Goal: Task Accomplishment & Management: Use online tool/utility

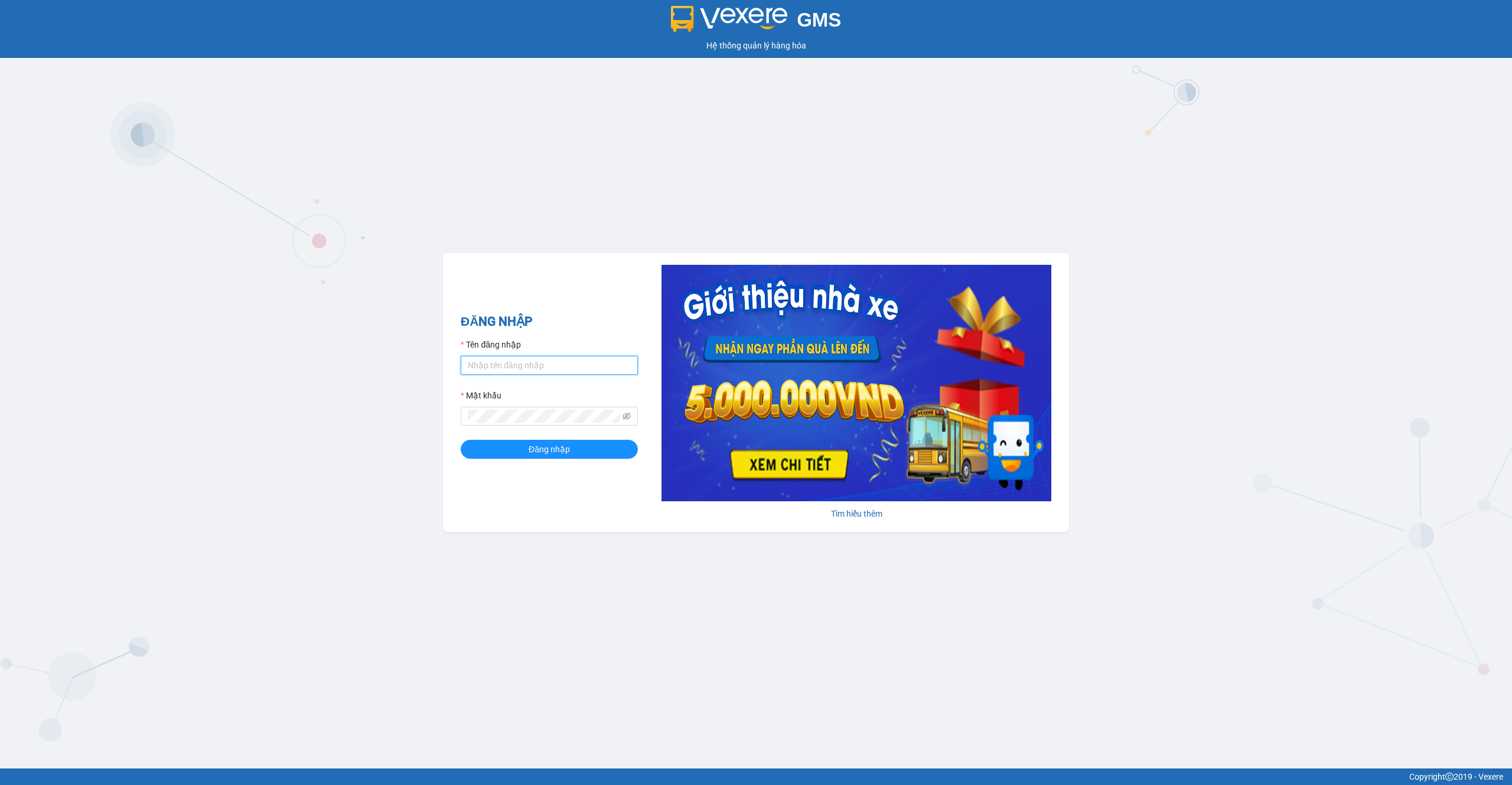
click at [534, 367] on input "Tên đăng nhập" at bounding box center [549, 365] width 177 height 19
paste input "nhaxe.haicuong"
type input "nhaxe.haicuong"
click at [536, 443] on span "Đăng nhập" at bounding box center [549, 449] width 41 height 13
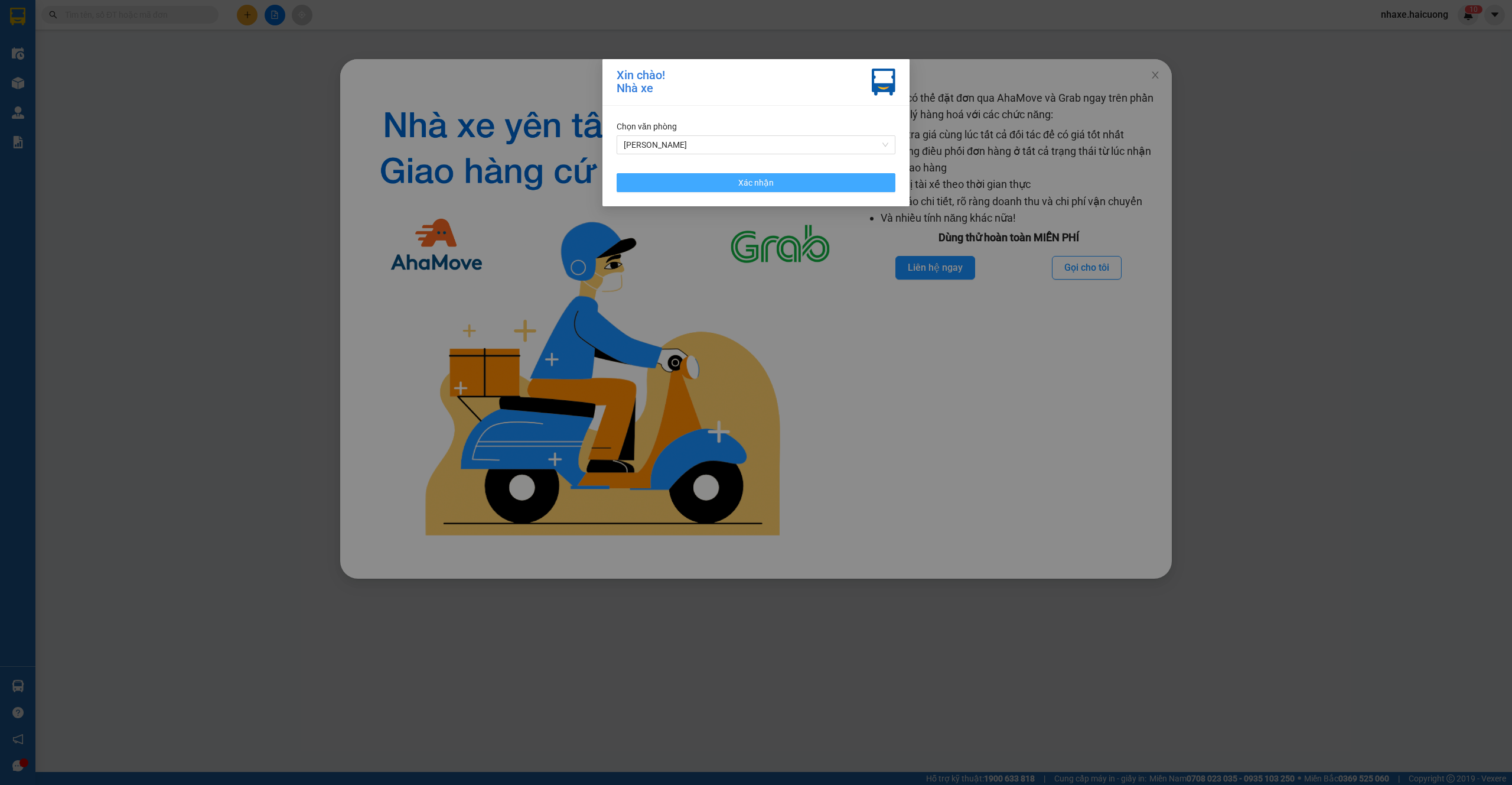
click at [756, 189] on button "Xác nhận" at bounding box center [756, 183] width 279 height 19
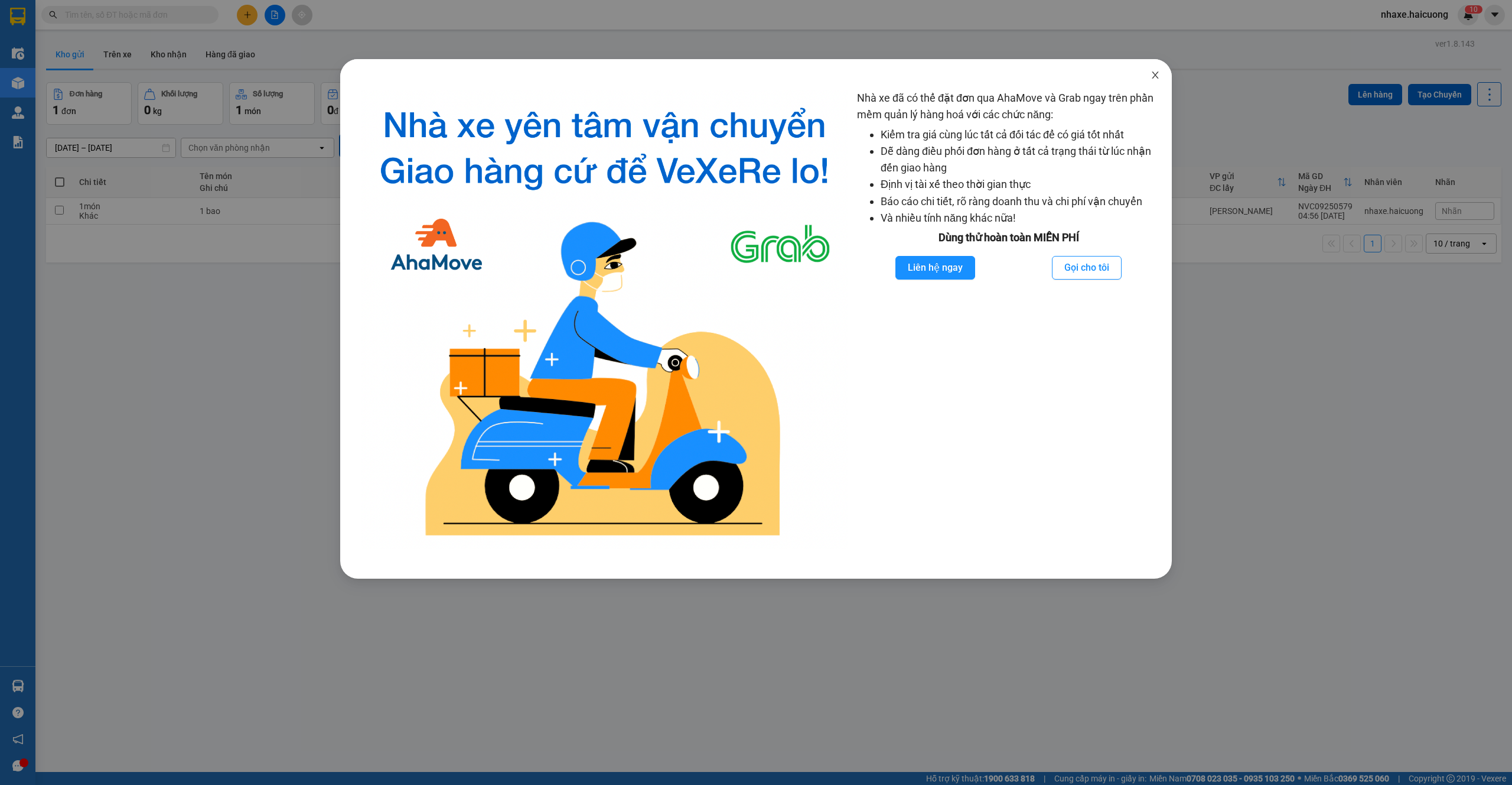
click at [1158, 79] on icon "close" at bounding box center [1155, 74] width 10 height 10
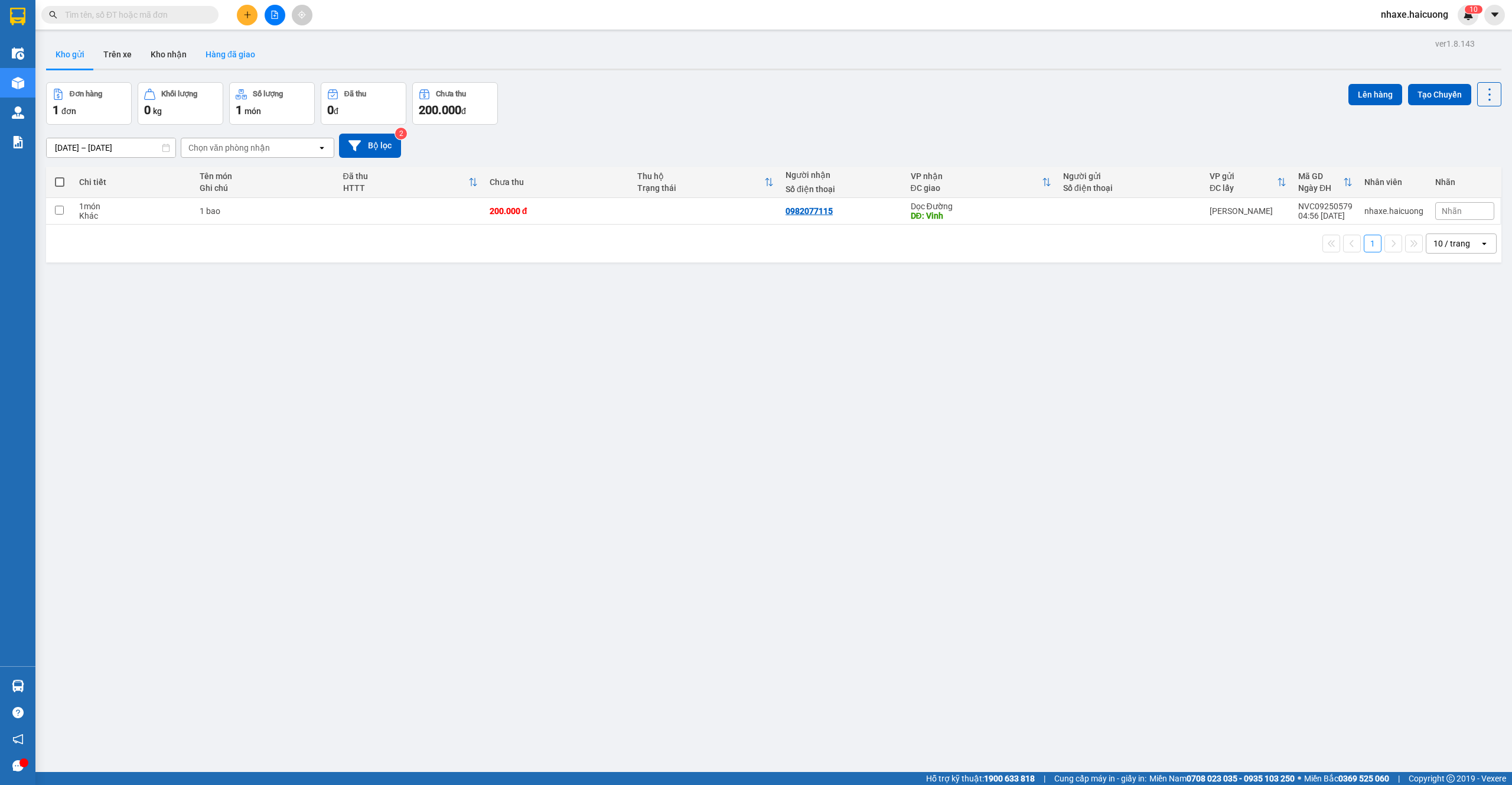
click at [215, 56] on button "Hàng đã giao" at bounding box center [230, 54] width 68 height 28
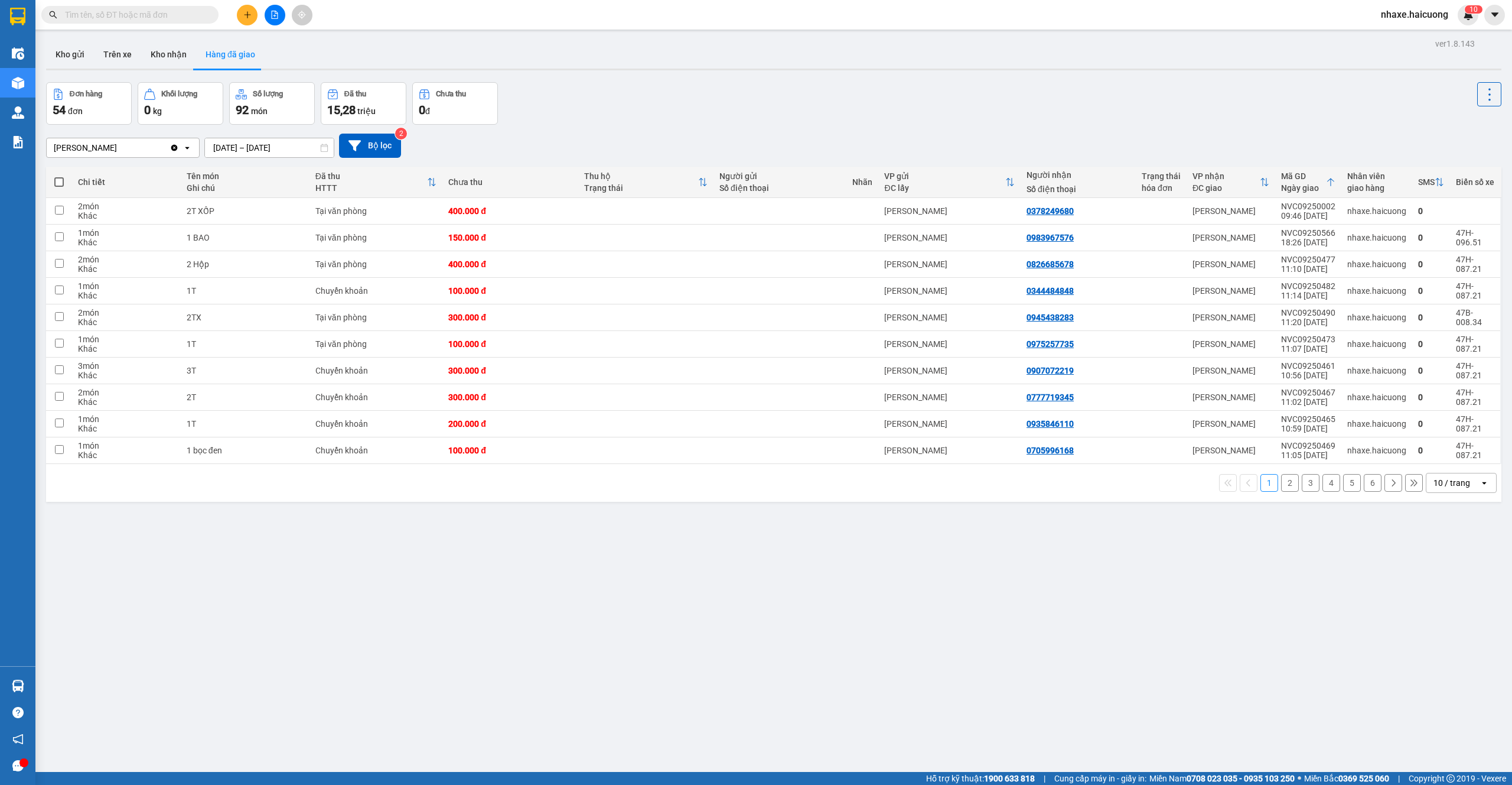
click at [1366, 487] on button "6" at bounding box center [1373, 483] width 18 height 18
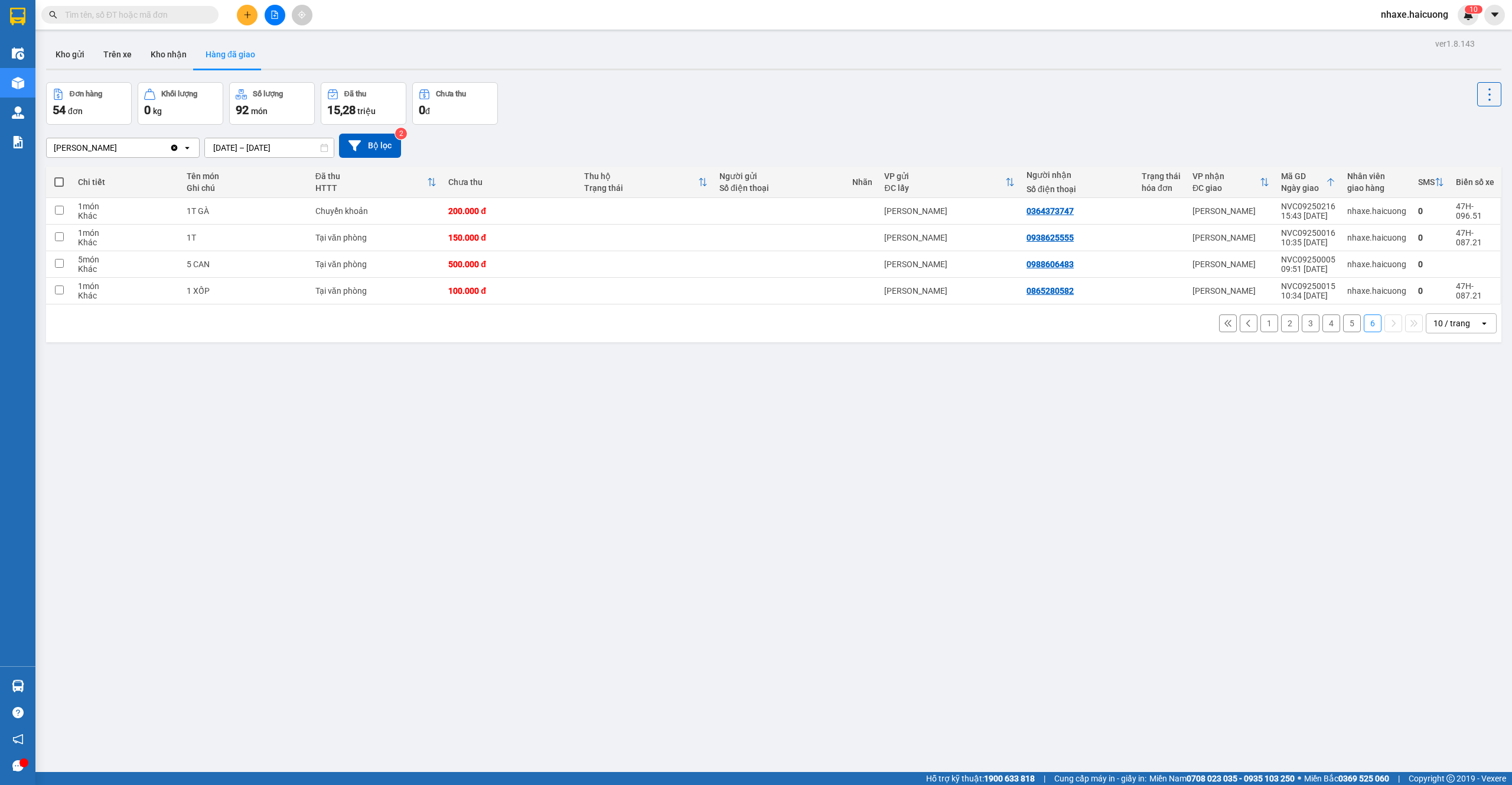
click at [177, 13] on input "text" at bounding box center [134, 14] width 139 height 13
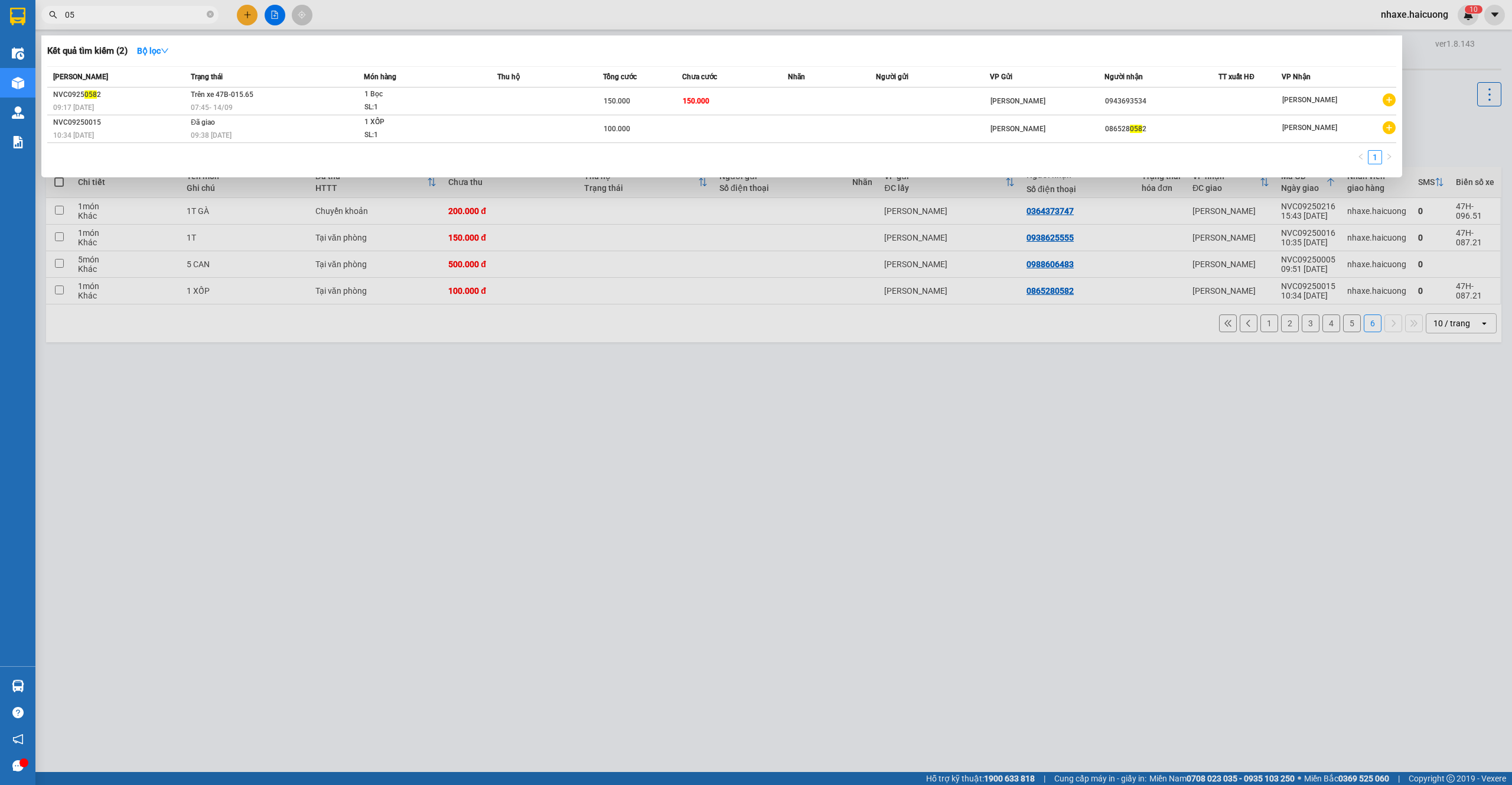
type input "0"
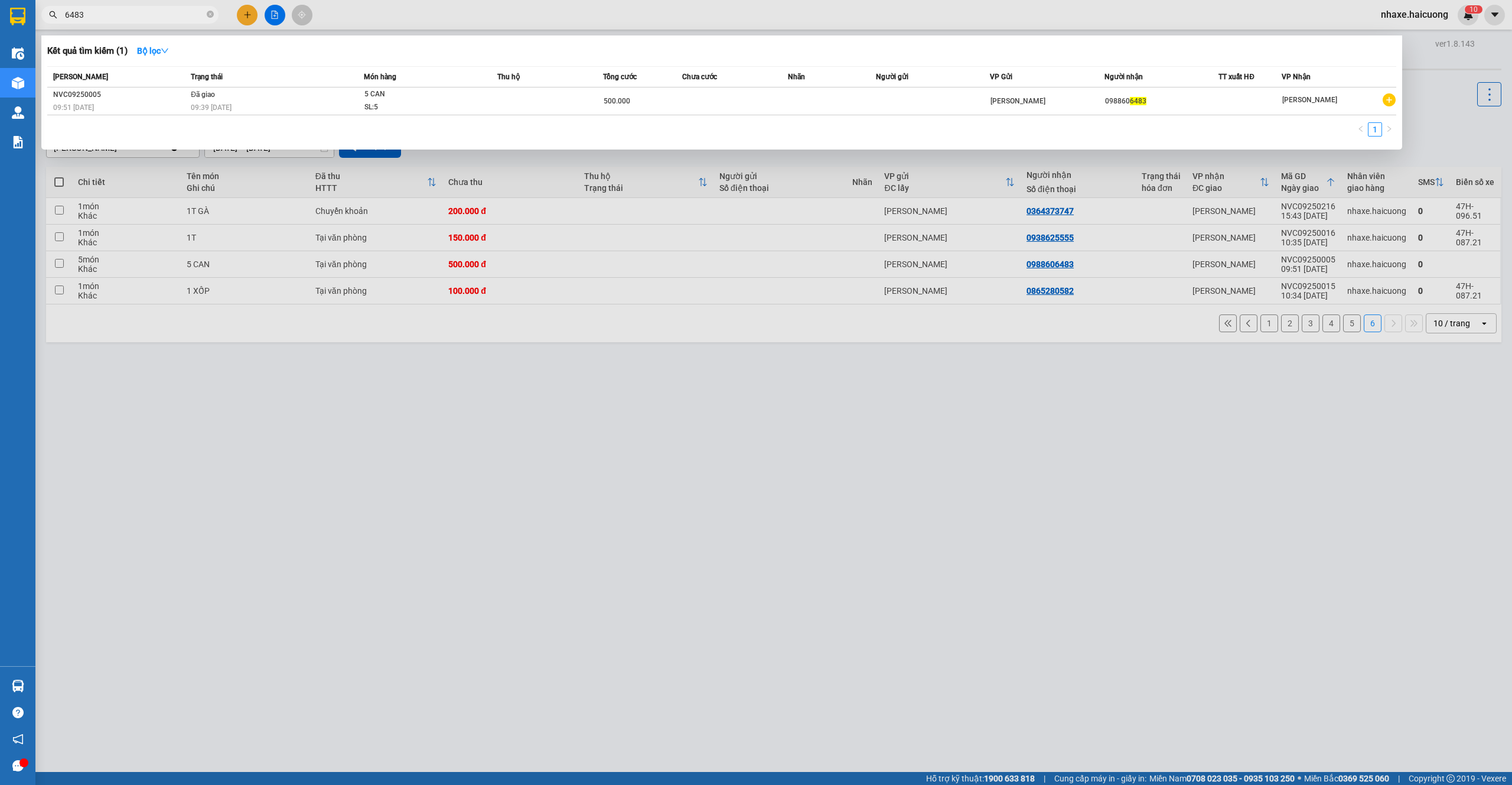
click at [90, 10] on input "6483" at bounding box center [134, 14] width 139 height 13
type input "5555"
